Goal: Task Accomplishment & Management: Complete application form

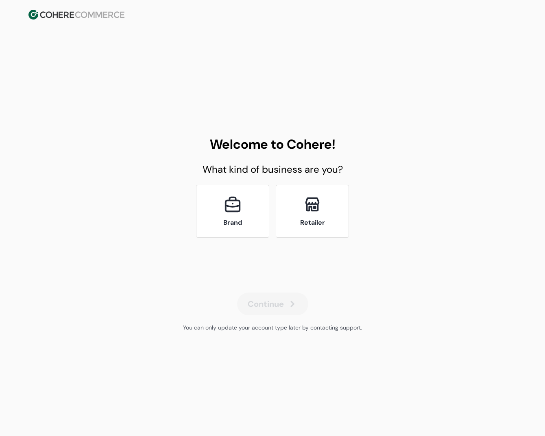
click at [243, 196] on div "Brand" at bounding box center [232, 211] width 73 height 53
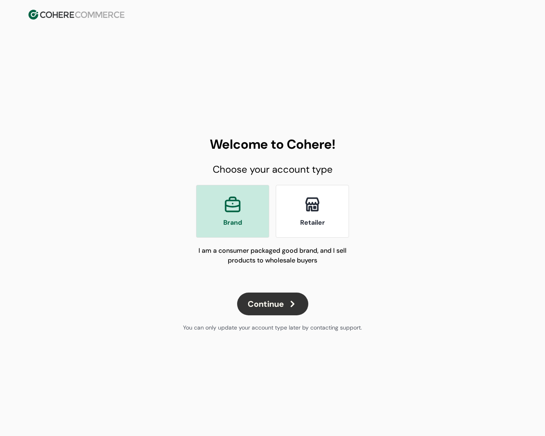
click at [482, 297] on div "Welcome to Cohere! Choose your account type Brand Retailer I am a consumer pack…" at bounding box center [272, 233] width 545 height 406
click at [298, 210] on div "Retailer" at bounding box center [312, 211] width 73 height 53
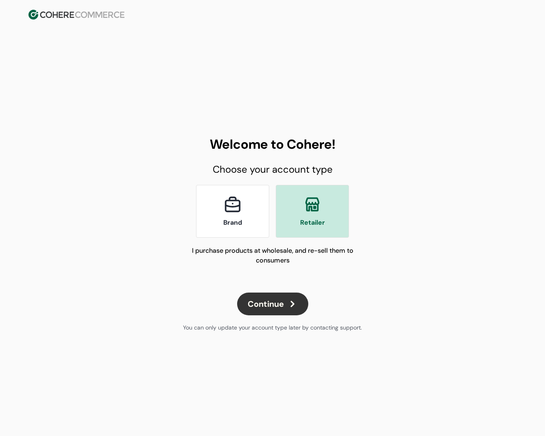
click at [205, 215] on div "Brand" at bounding box center [232, 211] width 73 height 53
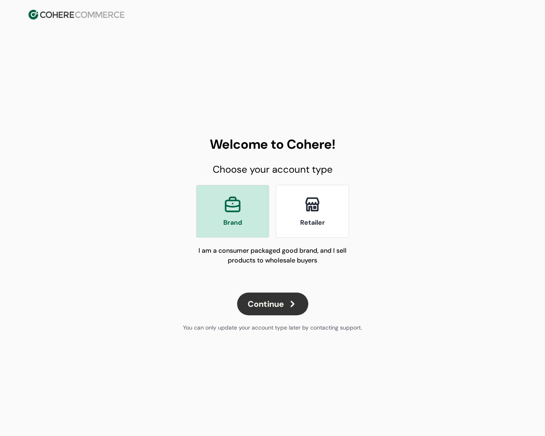
click at [298, 224] on div "Retailer" at bounding box center [312, 211] width 73 height 53
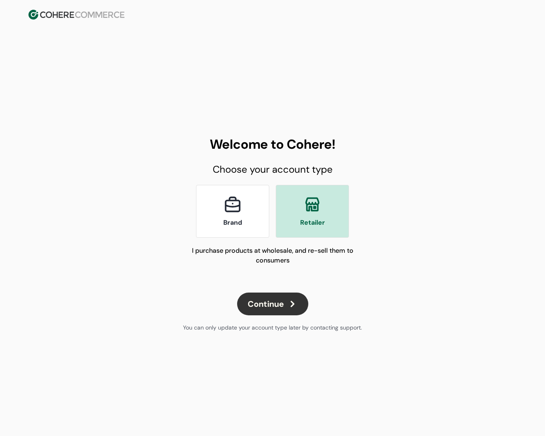
click at [237, 221] on p "Brand" at bounding box center [232, 223] width 19 height 10
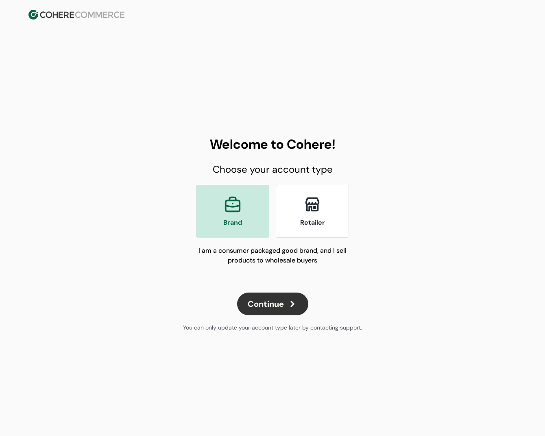
click at [283, 302] on button "Continue" at bounding box center [272, 304] width 71 height 23
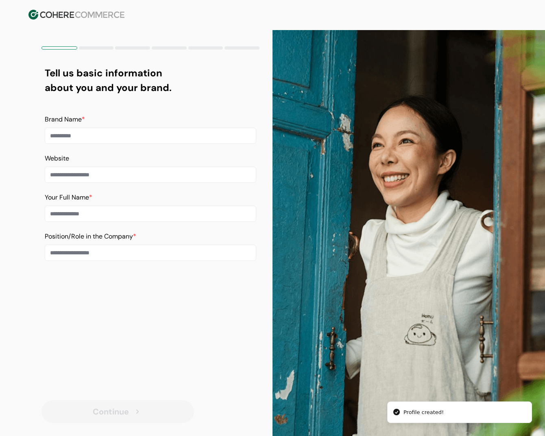
click at [103, 126] on div "Brand Name *" at bounding box center [150, 129] width 211 height 29
click at [104, 135] on input at bounding box center [150, 136] width 211 height 16
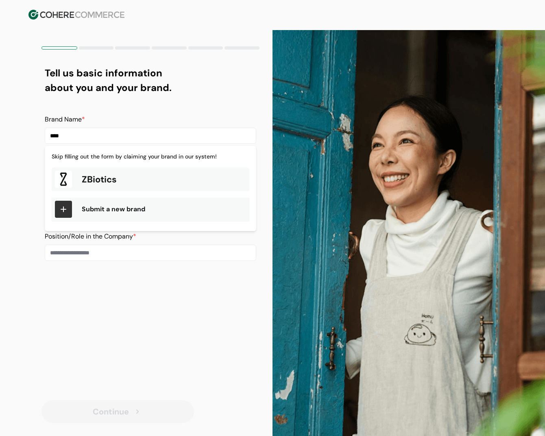
click at [125, 178] on div "ZBiotics" at bounding box center [150, 179] width 197 height 24
type input "********"
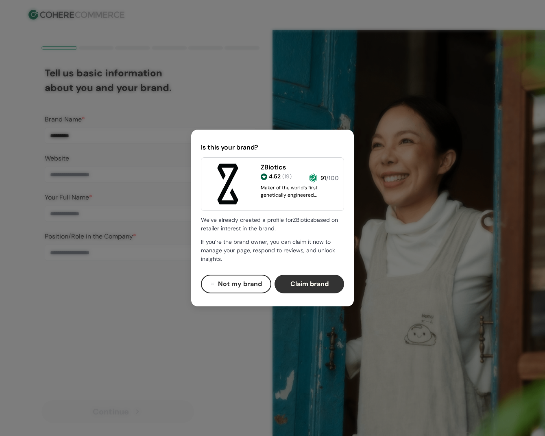
click at [319, 280] on button "Claim brand" at bounding box center [308, 284] width 69 height 19
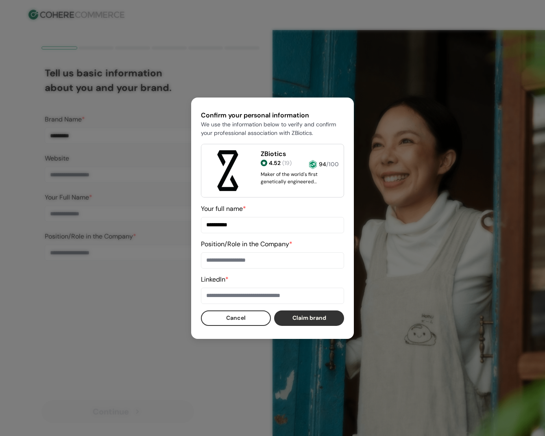
type input "**********"
click at [232, 264] on input at bounding box center [272, 260] width 143 height 16
type input "**********"
click at [258, 300] on input at bounding box center [272, 296] width 143 height 16
paste input "**********"
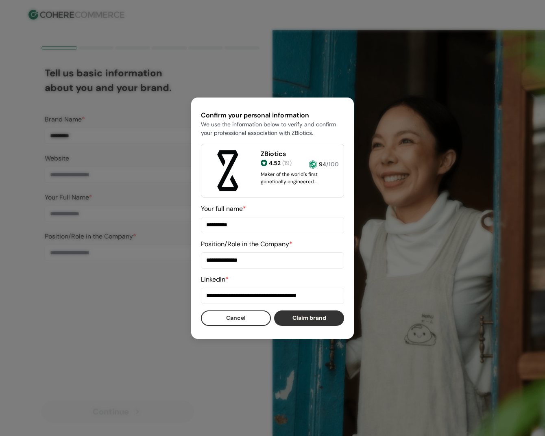
type input "**********"
click at [305, 321] on button "Claim brand" at bounding box center [309, 317] width 70 height 15
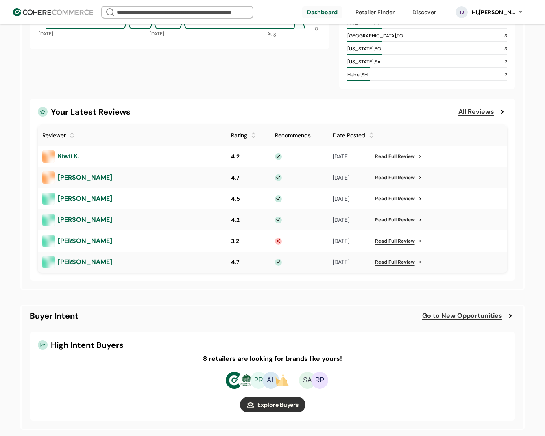
scroll to position [520, 0]
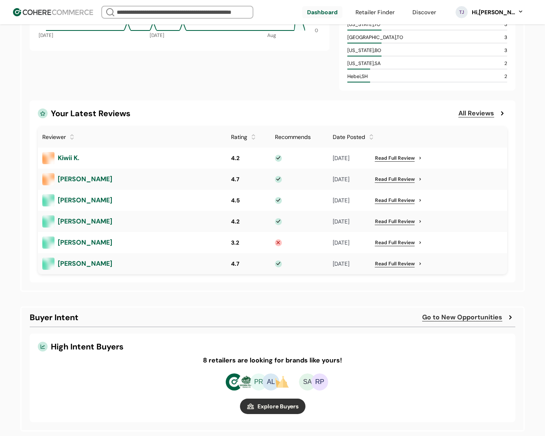
click at [274, 402] on link "button" at bounding box center [272, 406] width 65 height 15
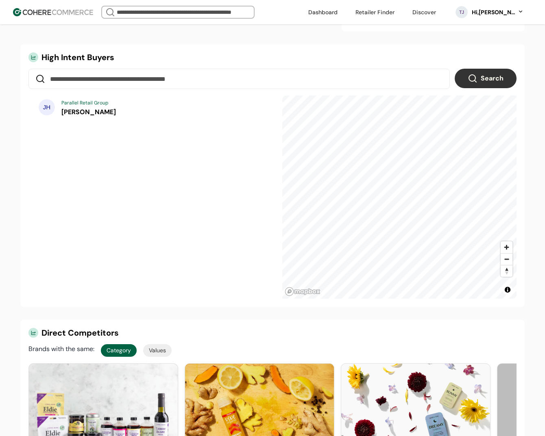
scroll to position [336, 0]
click at [104, 111] on span "[PERSON_NAME]" at bounding box center [88, 112] width 54 height 9
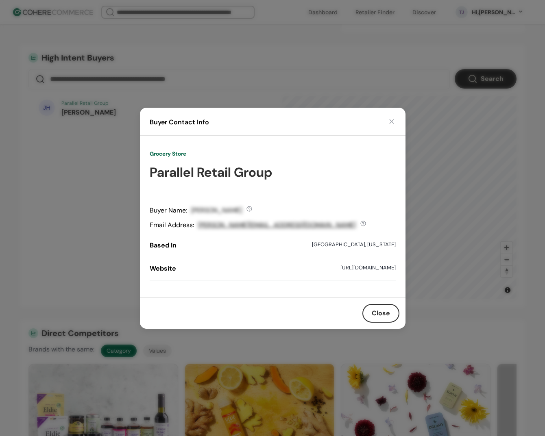
click at [391, 121] on button "button" at bounding box center [391, 121] width 8 height 8
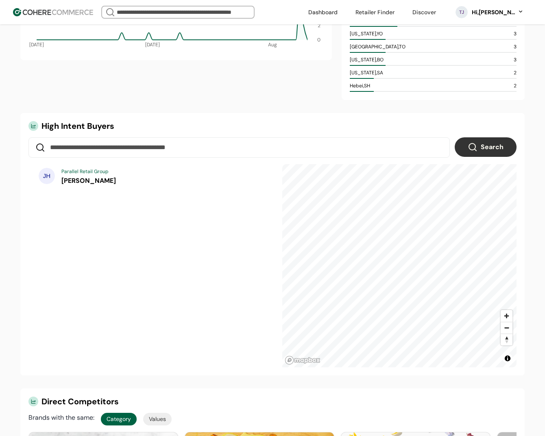
scroll to position [264, 0]
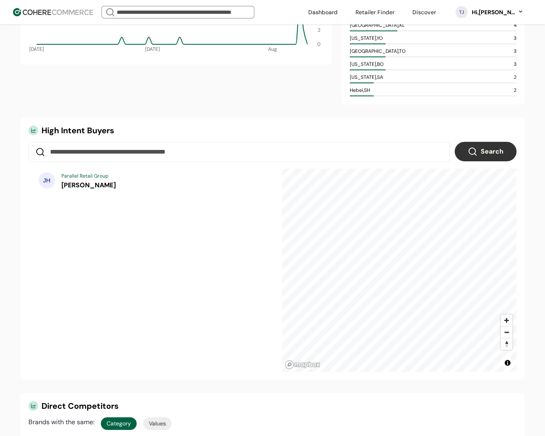
click at [99, 188] on span "John Hilbelink" at bounding box center [88, 185] width 54 height 9
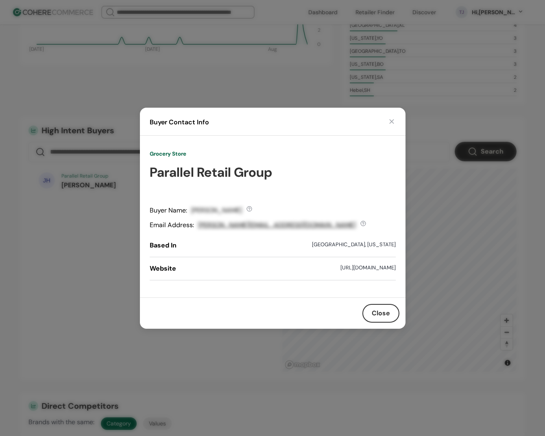
click at [391, 123] on button "button" at bounding box center [391, 121] width 8 height 8
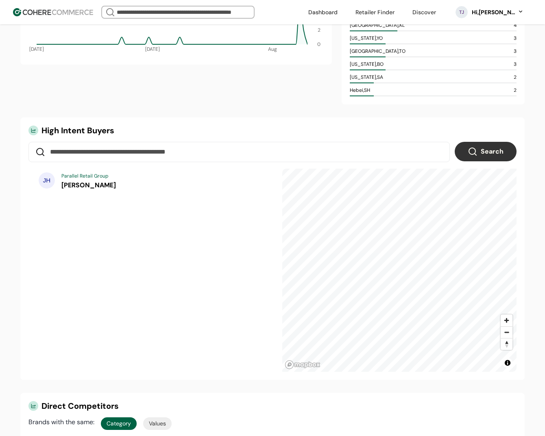
click at [90, 191] on div "JH Parallel Retail Group John Hilbelink" at bounding box center [151, 180] width 233 height 23
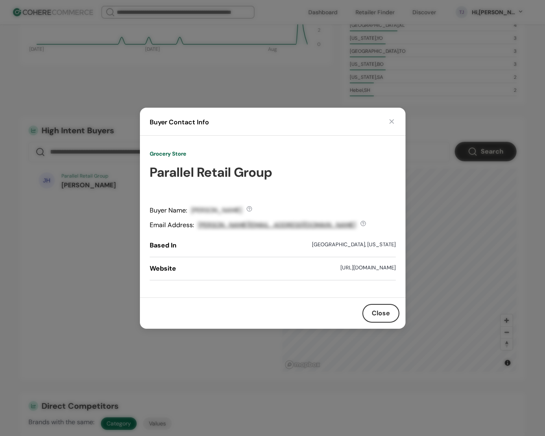
click at [394, 122] on button "button" at bounding box center [391, 121] width 8 height 8
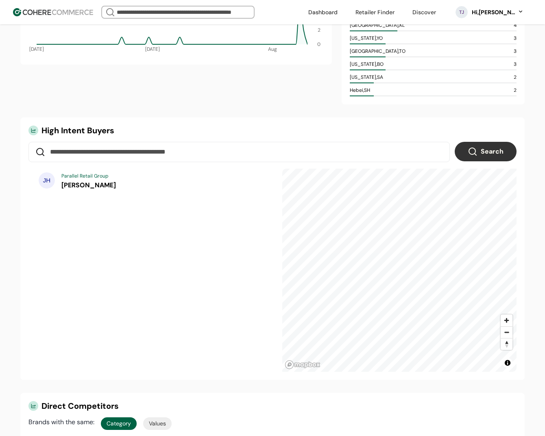
click at [119, 185] on div "JH Parallel Retail Group John Hilbelink" at bounding box center [151, 180] width 233 height 23
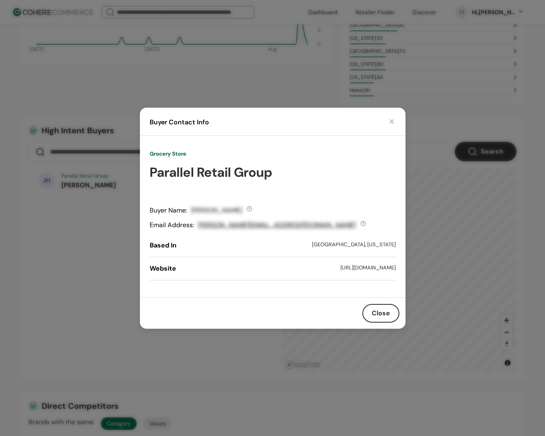
click at [380, 313] on button "Close" at bounding box center [380, 313] width 37 height 19
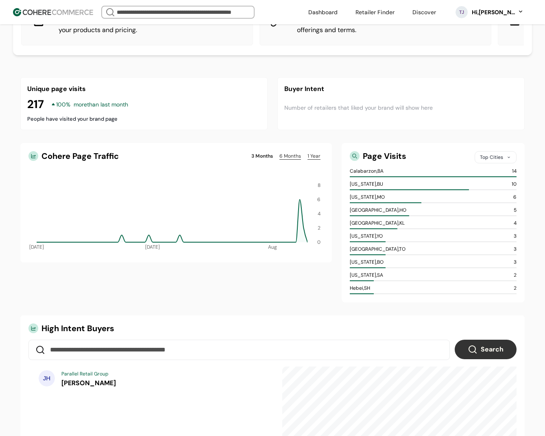
scroll to position [0, 0]
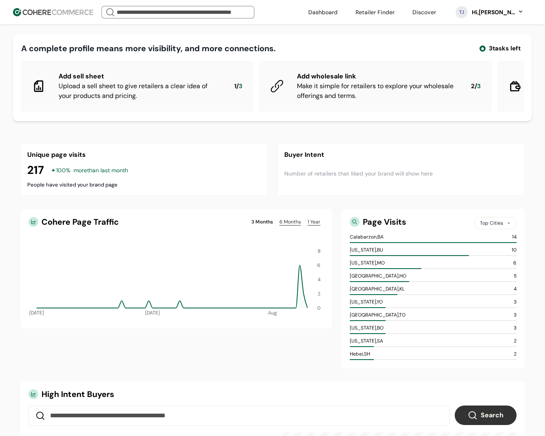
click at [80, 155] on h4 "Unique page visits" at bounding box center [143, 155] width 233 height 10
click at [386, 10] on link at bounding box center [374, 12] width 49 height 12
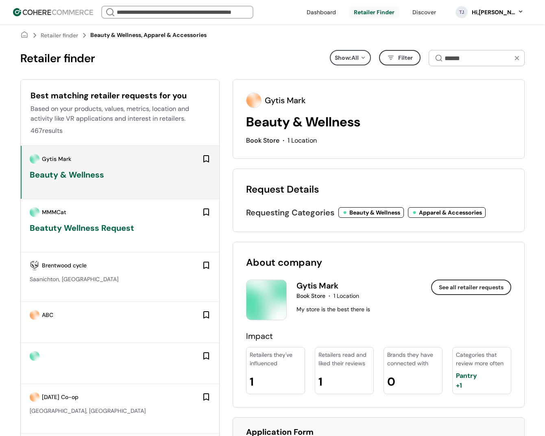
scroll to position [230, 0]
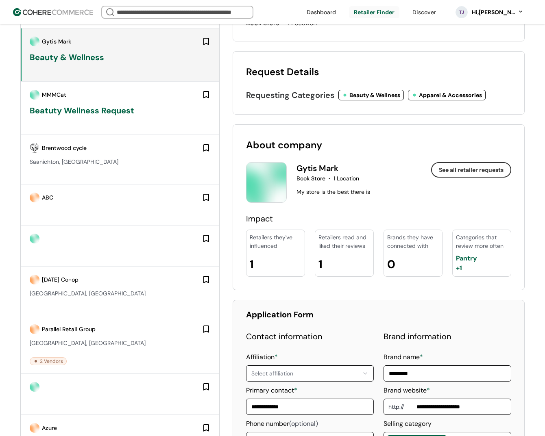
click at [84, 343] on div "[GEOGRAPHIC_DATA], [GEOGRAPHIC_DATA]" at bounding box center [120, 343] width 181 height 9
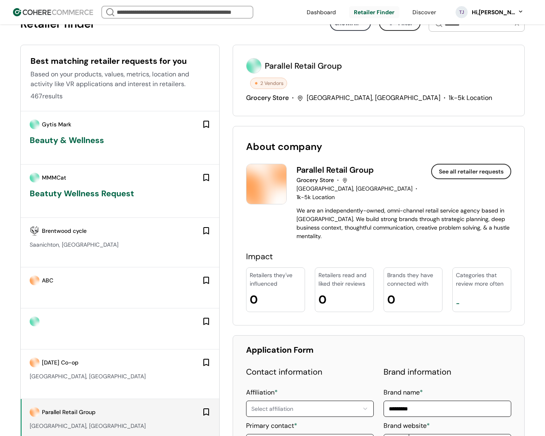
scroll to position [85, 0]
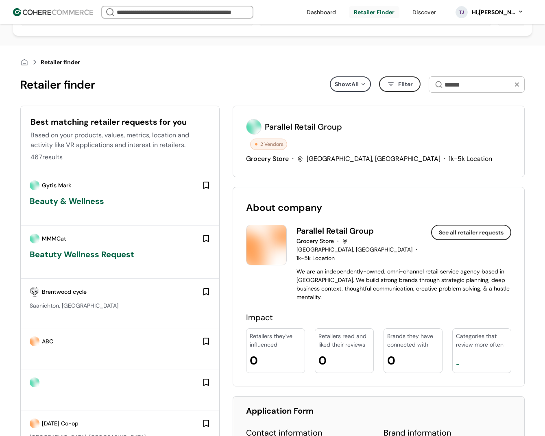
click at [119, 213] on div "Gytis Mark Beauty & Wellness" at bounding box center [120, 198] width 198 height 53
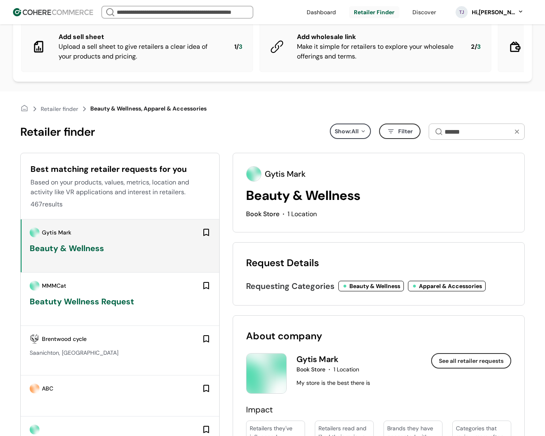
scroll to position [40, 0]
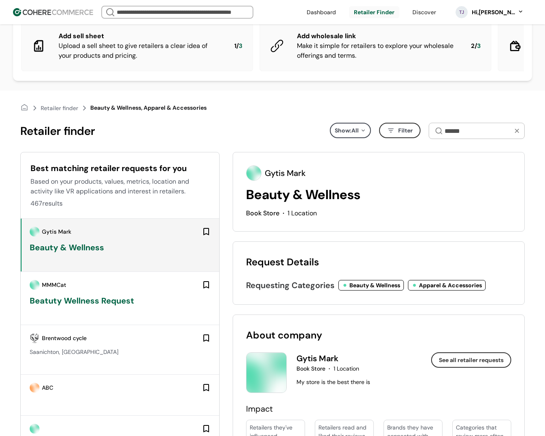
click at [129, 282] on div "MMMCat" at bounding box center [120, 285] width 181 height 10
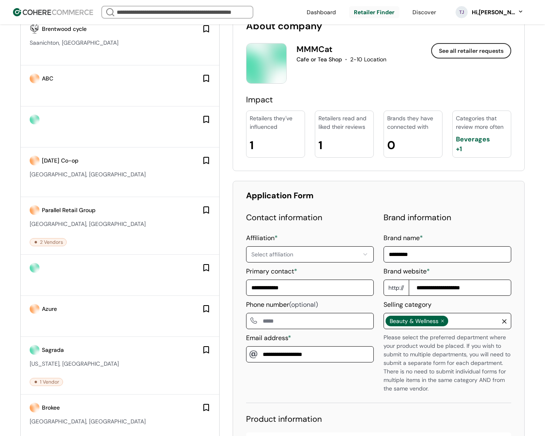
scroll to position [349, 0]
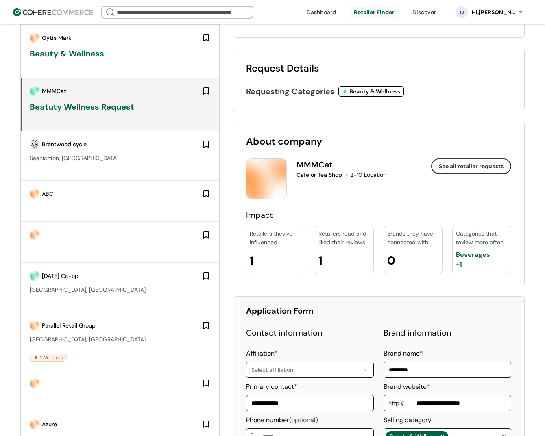
scroll to position [234, 0]
click at [377, 159] on div "MMMCat" at bounding box center [341, 164] width 90 height 12
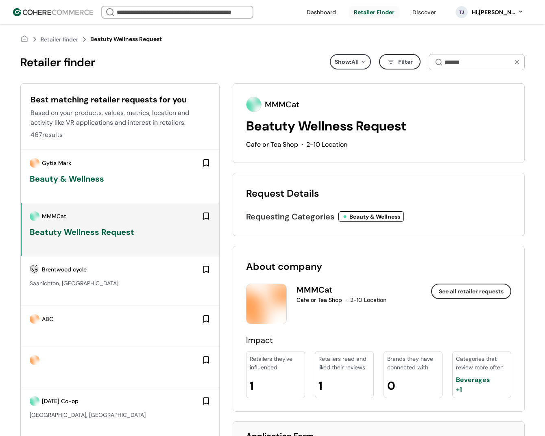
scroll to position [0, 0]
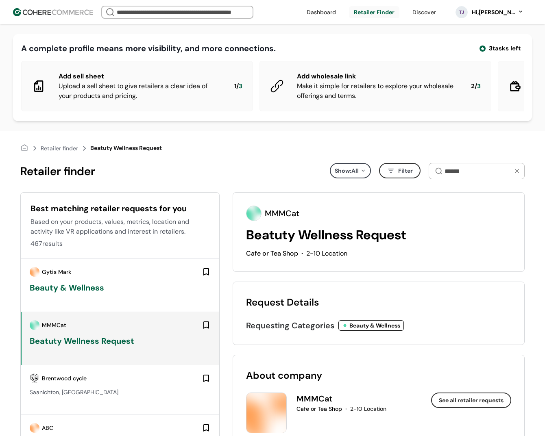
click at [332, 10] on link at bounding box center [321, 12] width 39 height 12
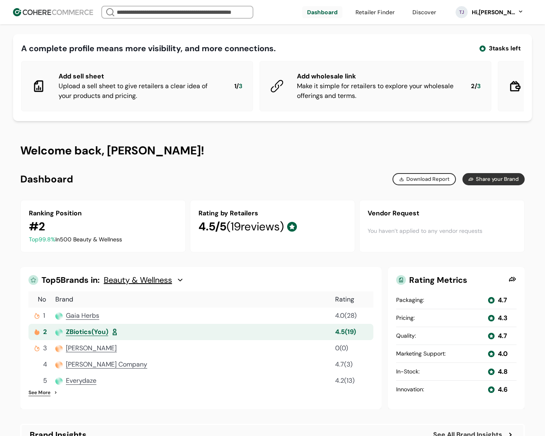
click at [369, 11] on link at bounding box center [374, 12] width 49 height 12
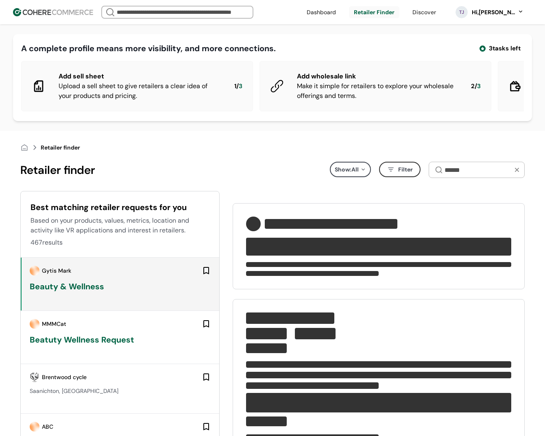
type input "**********"
type input "********"
type input "**********"
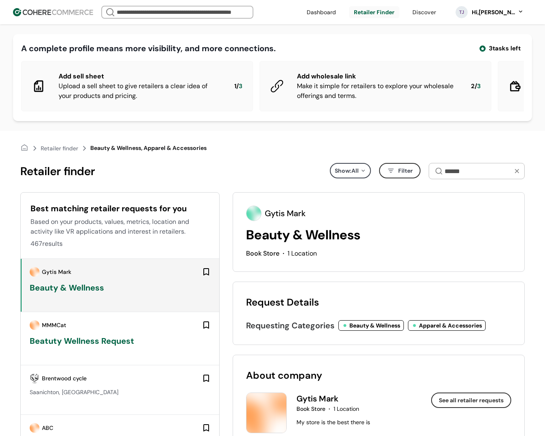
click at [402, 171] on span "Filter" at bounding box center [405, 171] width 15 height 9
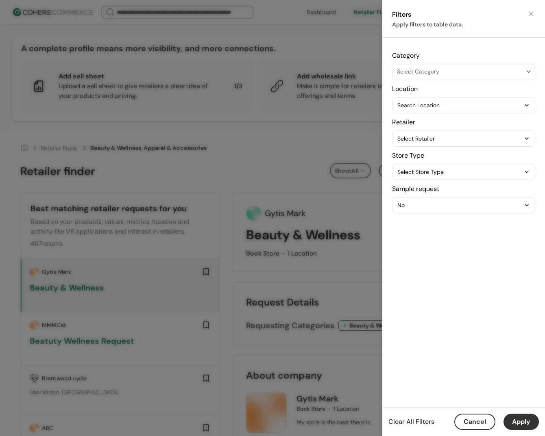
click at [471, 423] on button "Cancel" at bounding box center [474, 422] width 41 height 16
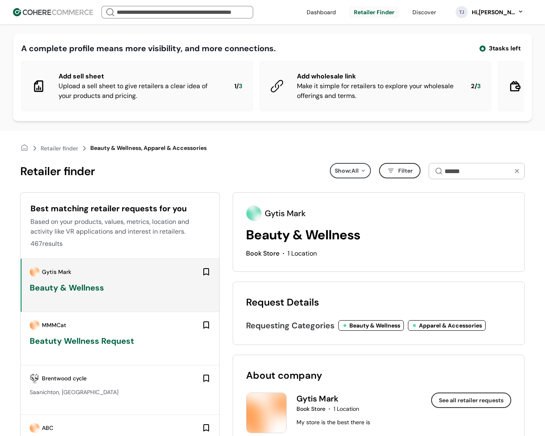
click at [428, 14] on link at bounding box center [423, 12] width 33 height 12
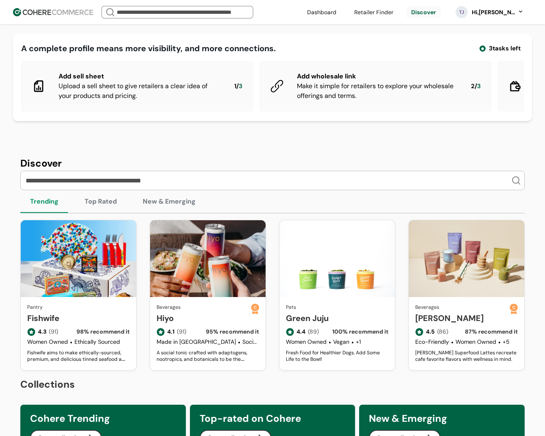
click at [495, 17] on div "TJ Hi, Todd Jones" at bounding box center [489, 12] width 85 height 20
click at [495, 9] on div "Hi, [PERSON_NAME]" at bounding box center [493, 12] width 45 height 9
click at [472, 51] on link at bounding box center [486, 53] width 116 height 20
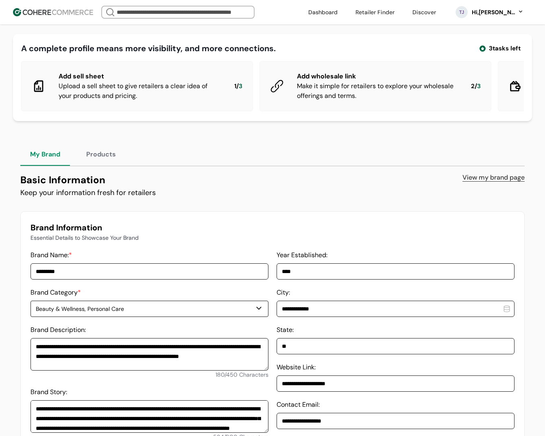
click at [516, 16] on div "Hi, [PERSON_NAME]" at bounding box center [497, 12] width 53 height 9
click at [508, 11] on div "Hi, [PERSON_NAME]" at bounding box center [493, 12] width 45 height 9
click at [463, 92] on link at bounding box center [486, 93] width 116 height 20
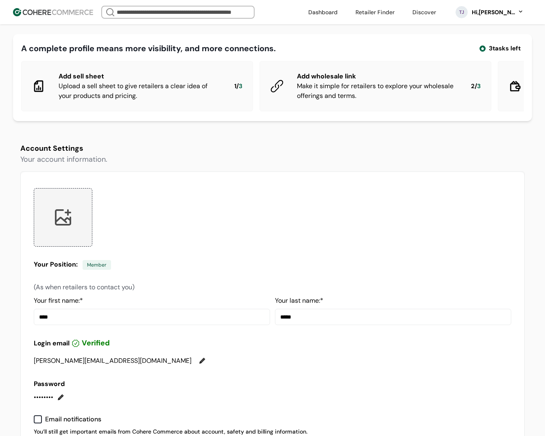
click at [328, 13] on link at bounding box center [322, 12] width 39 height 12
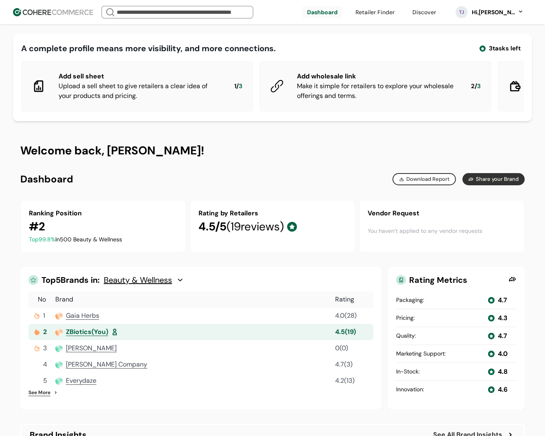
click at [521, 11] on div "Hi, [PERSON_NAME]" at bounding box center [497, 12] width 53 height 9
click at [319, 154] on h1 "Welcome back, [PERSON_NAME]!" at bounding box center [272, 150] width 504 height 15
click at [445, 183] on button "Download Report" at bounding box center [423, 179] width 63 height 12
